Goal: Task Accomplishment & Management: Manage account settings

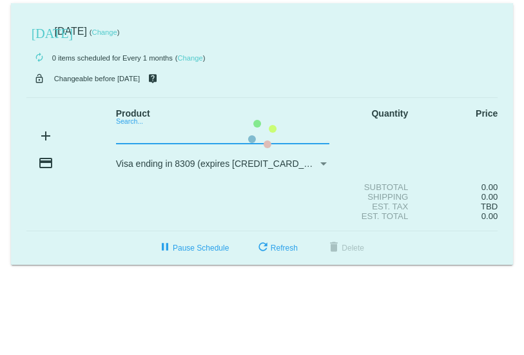
click at [164, 132] on mat-card "today Sep 12 2025 ( Change ) autorenew 0 items scheduled for Every 1 months ( C…" at bounding box center [262, 134] width 503 height 262
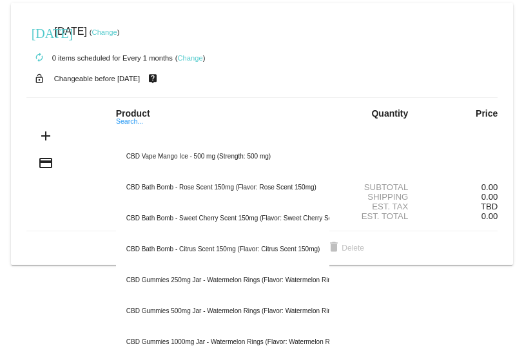
type input "m"
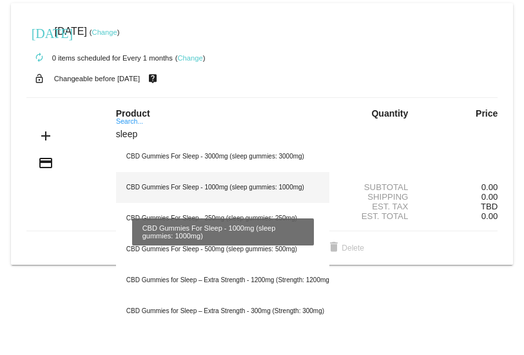
type input "sleep"
click at [188, 182] on div "CBD Gummies For Sleep - 1000mg (sleep gummies: 1000mg)" at bounding box center [223, 187] width 214 height 31
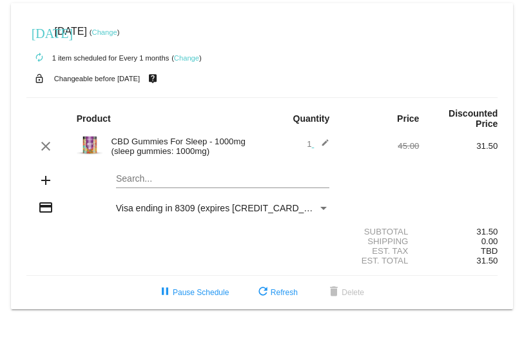
click at [117, 30] on link "Change" at bounding box center [104, 32] width 25 height 8
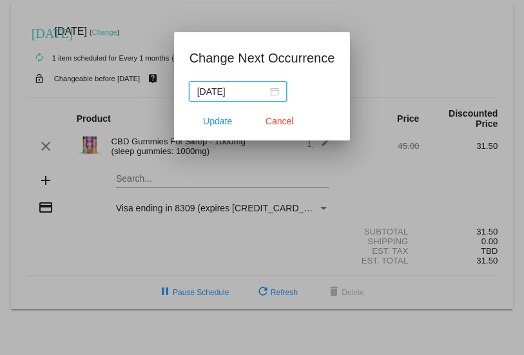
click at [275, 91] on div "[DATE]" at bounding box center [238, 91] width 82 height 14
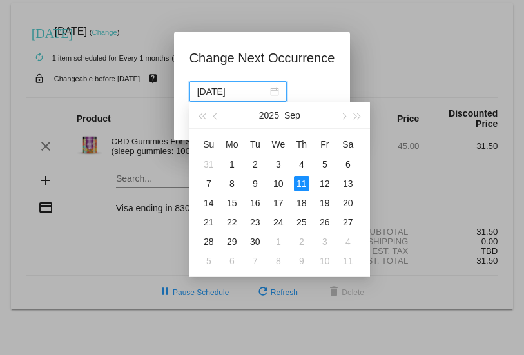
click at [326, 72] on app-change-next-occurrence-dialog "Change Next Occurrence [DATE] Update Cancel" at bounding box center [263, 94] width 146 height 93
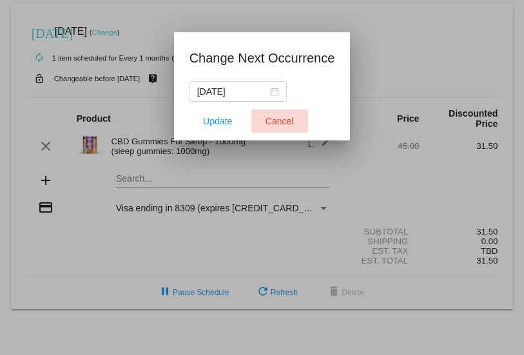
click at [260, 122] on button "Cancel" at bounding box center [279, 121] width 57 height 23
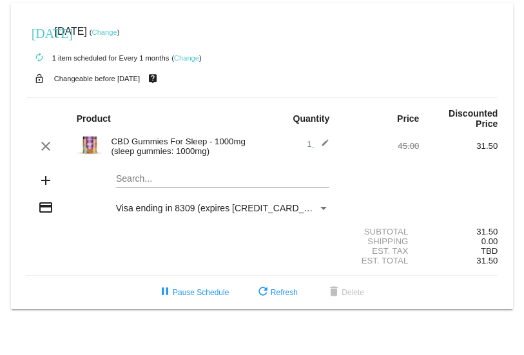
click at [196, 57] on link "Change" at bounding box center [186, 58] width 25 height 8
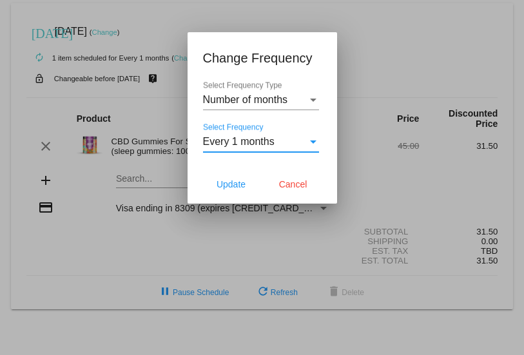
click at [269, 145] on span "Every 1 months" at bounding box center [239, 141] width 72 height 11
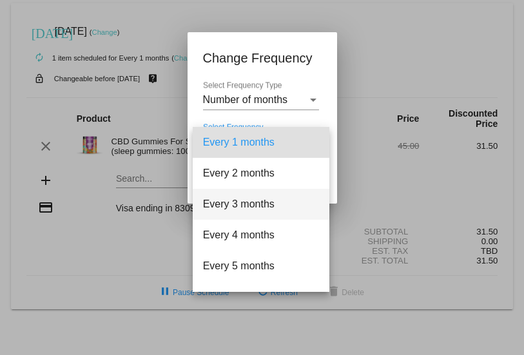
click at [256, 212] on span "Every 3 months" at bounding box center [261, 204] width 116 height 31
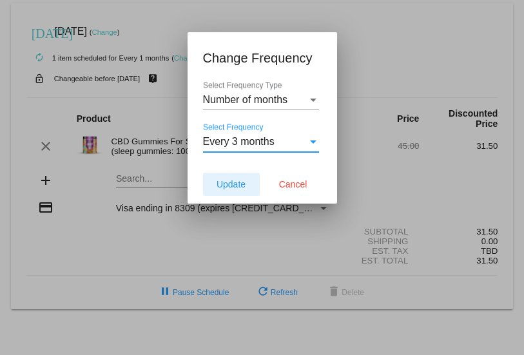
click at [240, 184] on span "Update" at bounding box center [231, 184] width 29 height 10
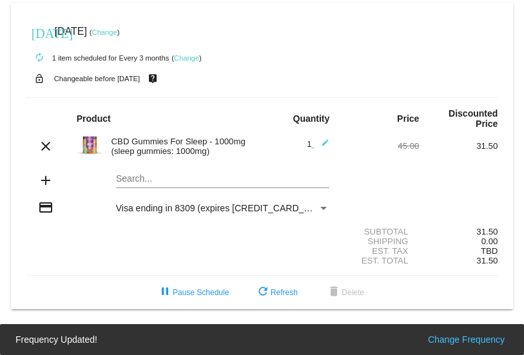
click at [117, 32] on link "Change" at bounding box center [104, 32] width 25 height 8
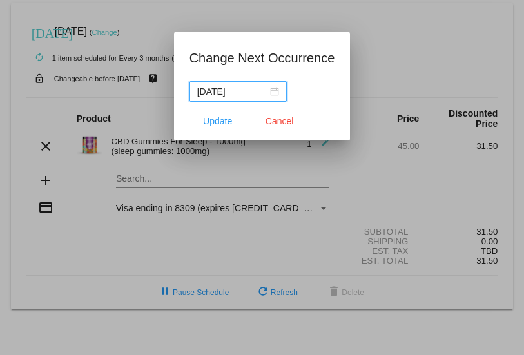
click at [276, 91] on div "[DATE]" at bounding box center [238, 91] width 82 height 14
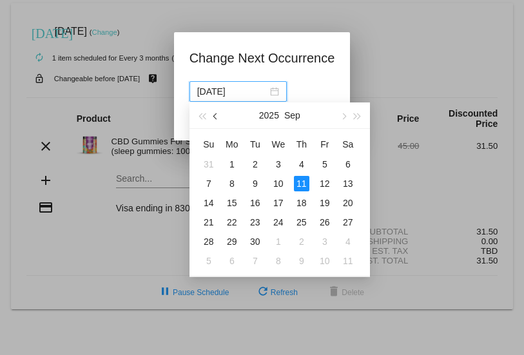
click at [217, 117] on span "button" at bounding box center [216, 116] width 6 height 6
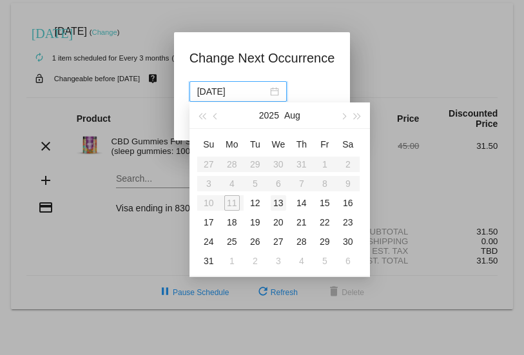
click at [280, 203] on div "13" at bounding box center [278, 202] width 15 height 15
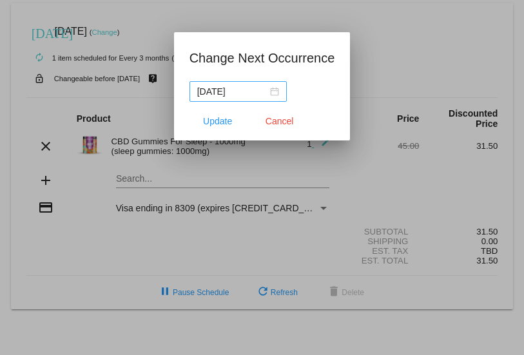
click at [273, 95] on div "[DATE]" at bounding box center [238, 91] width 82 height 14
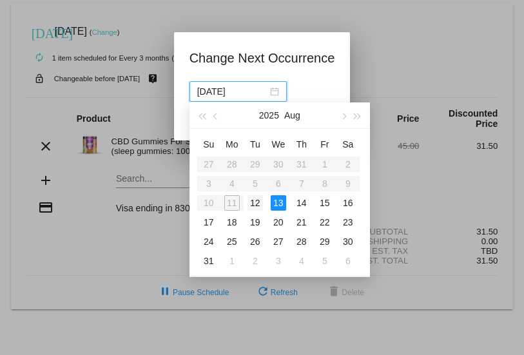
click at [254, 203] on div "12" at bounding box center [255, 202] width 15 height 15
type input "[DATE]"
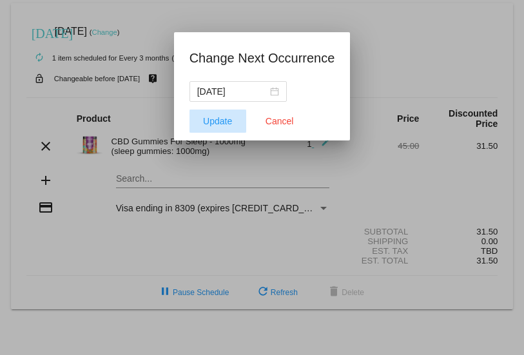
click at [227, 123] on span "Update" at bounding box center [217, 121] width 29 height 10
